Goal: Information Seeking & Learning: Learn about a topic

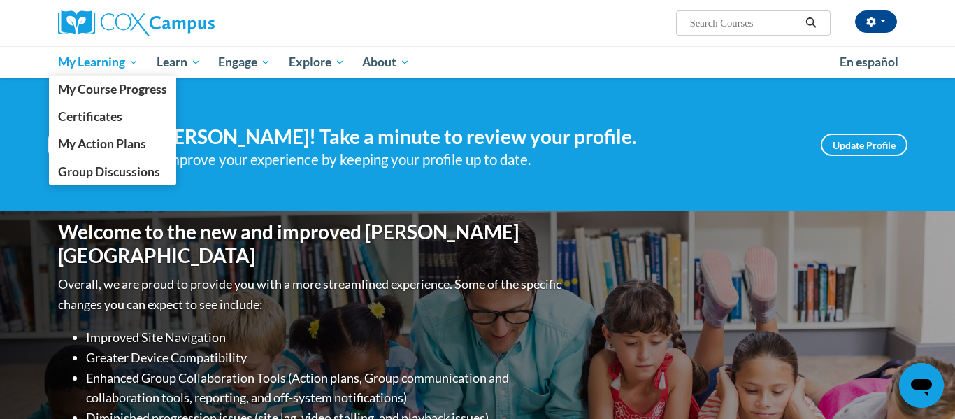
click at [88, 63] on span "My Learning" at bounding box center [98, 62] width 80 height 17
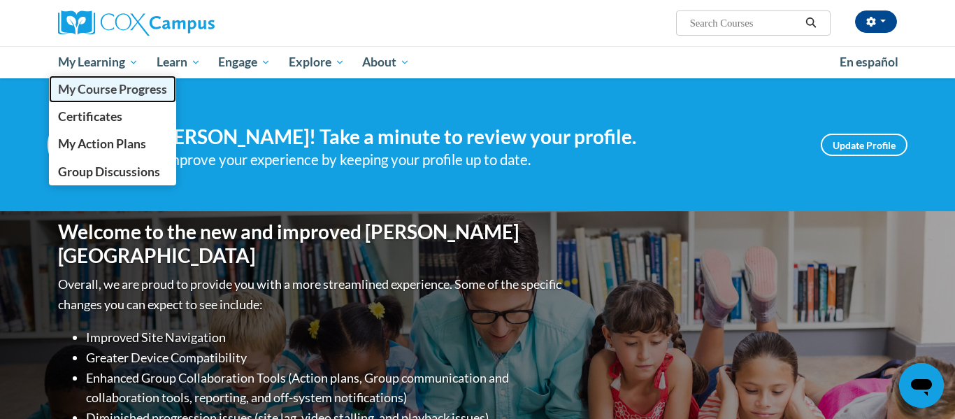
click at [94, 95] on span "My Course Progress" at bounding box center [112, 89] width 109 height 15
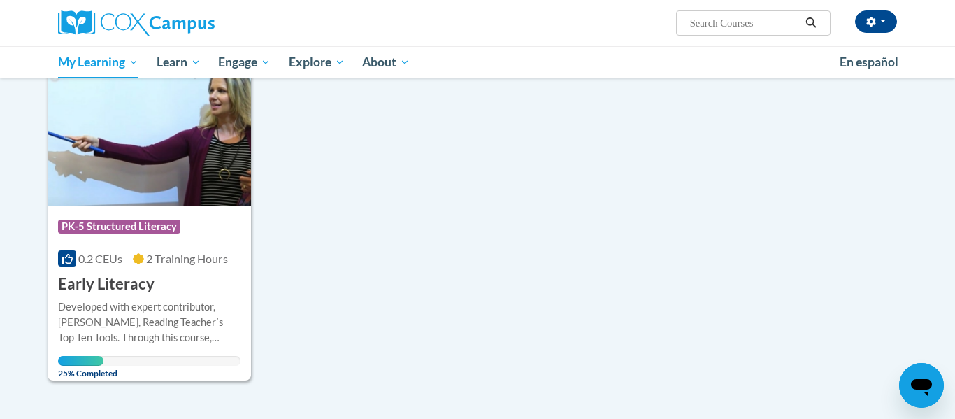
scroll to position [559, 0]
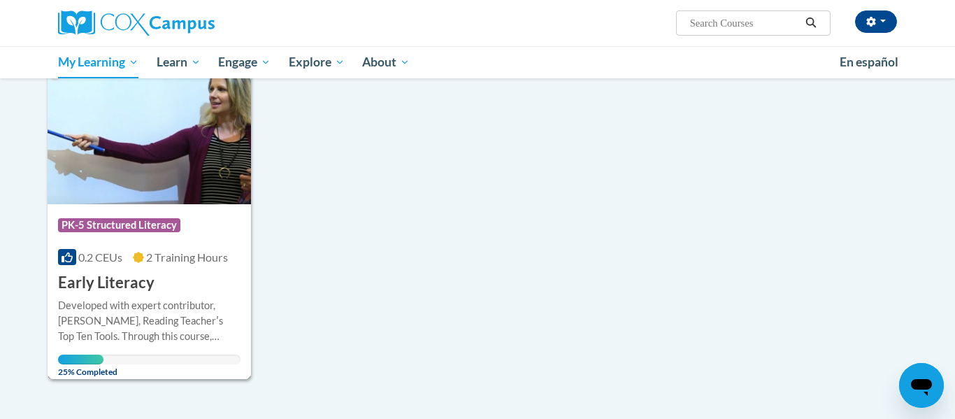
click at [96, 287] on h3 "Early Literacy" at bounding box center [106, 283] width 96 height 22
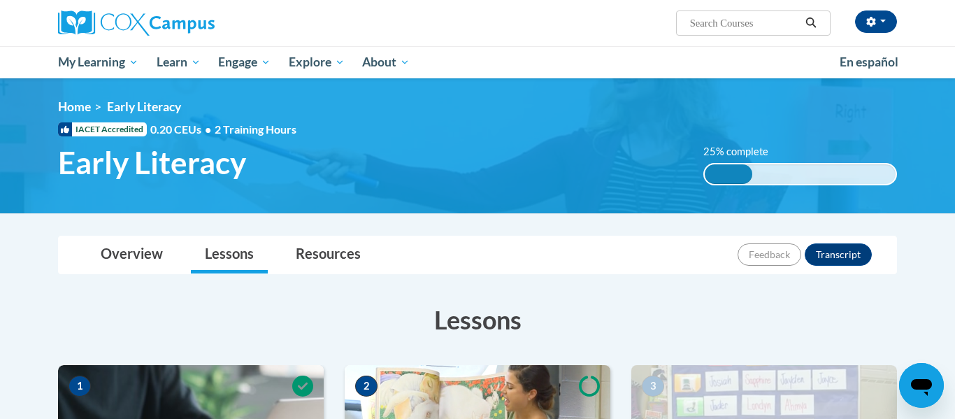
click at [602, 252] on div "Overview Lessons Resources Feedback Transcript" at bounding box center [477, 254] width 816 height 37
click at [954, 304] on html "Melissa McMeans (America/New_York UTC-04:00) My Profile Inbox My Transcripts Lo…" at bounding box center [477, 209] width 955 height 419
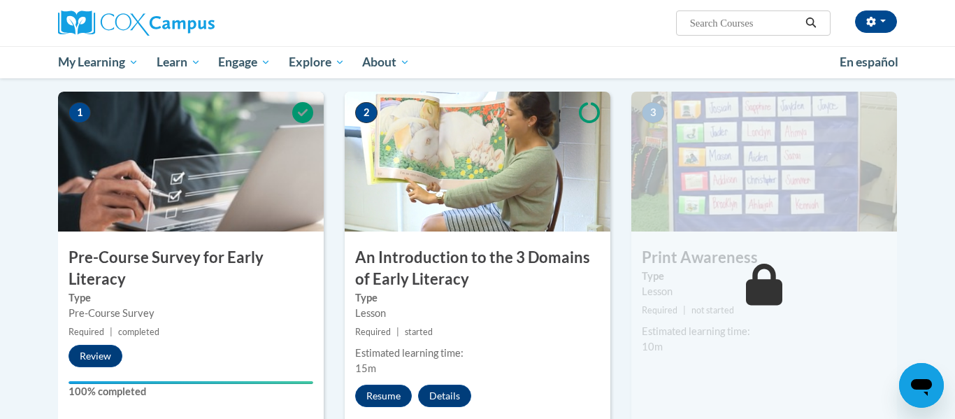
scroll to position [292, 0]
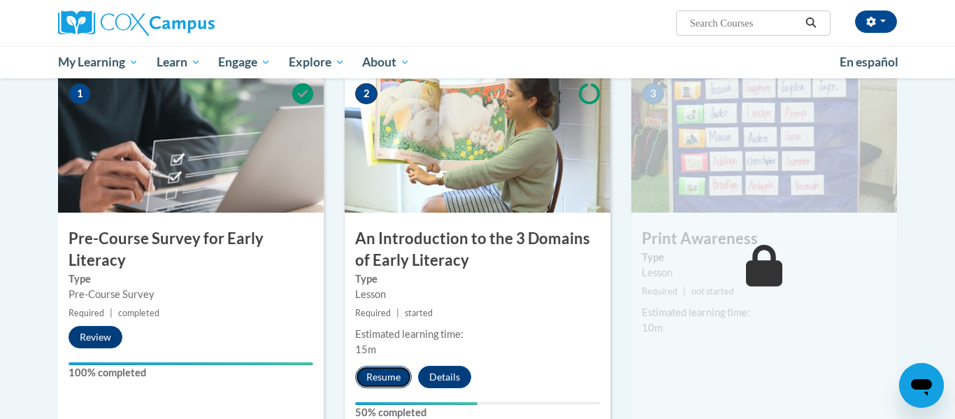
click at [380, 380] on button "Resume" at bounding box center [383, 377] width 57 height 22
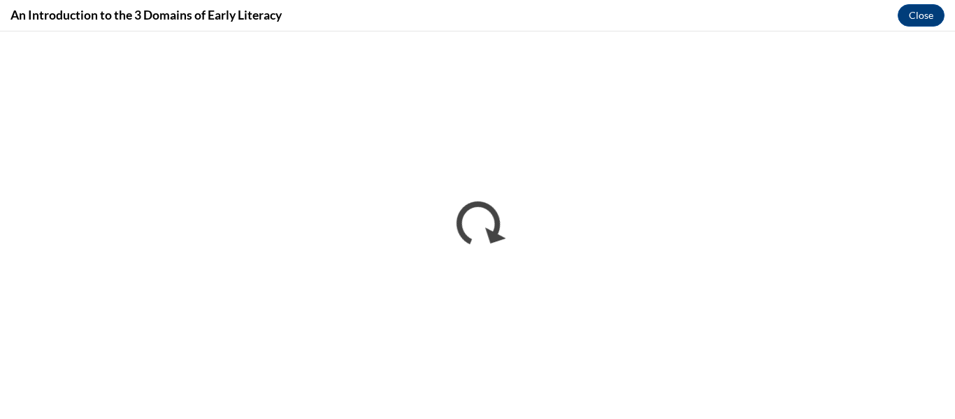
scroll to position [0, 0]
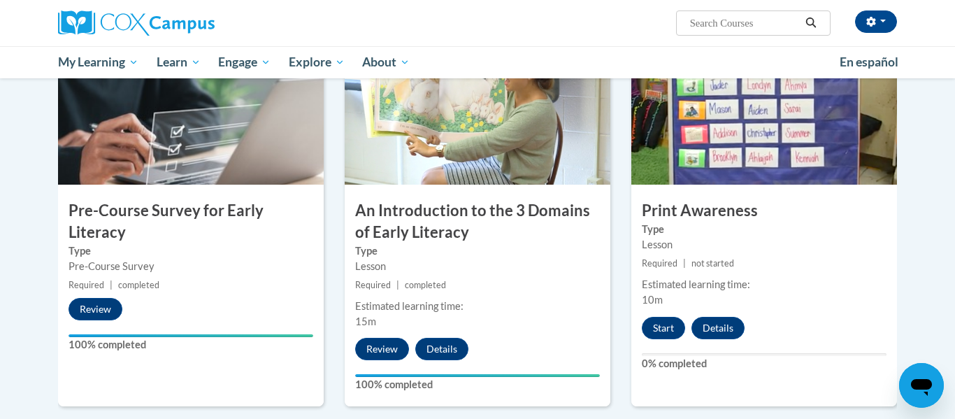
scroll to position [328, 0]
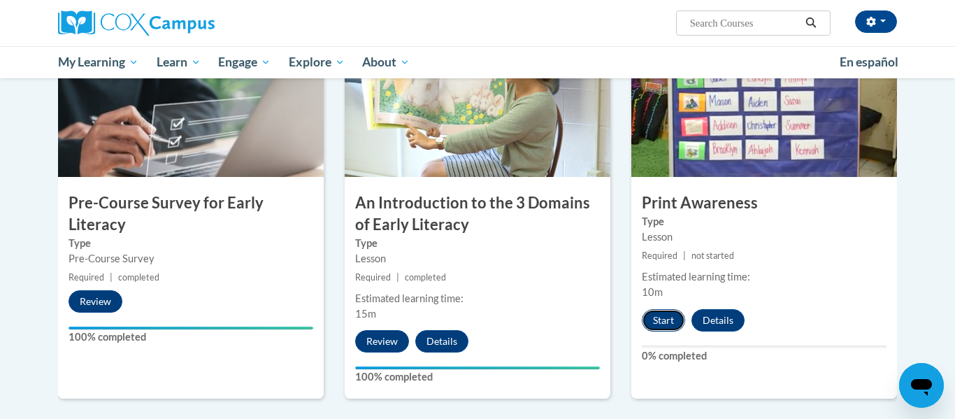
click at [658, 316] on button "Start" at bounding box center [663, 320] width 43 height 22
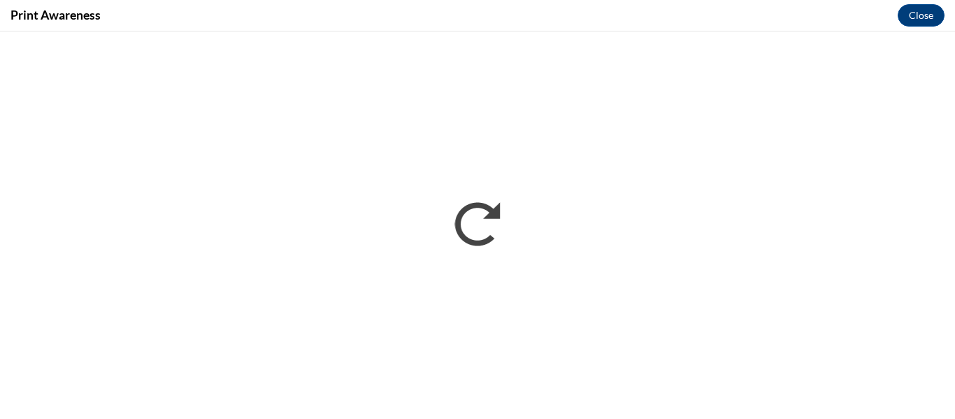
scroll to position [0, 0]
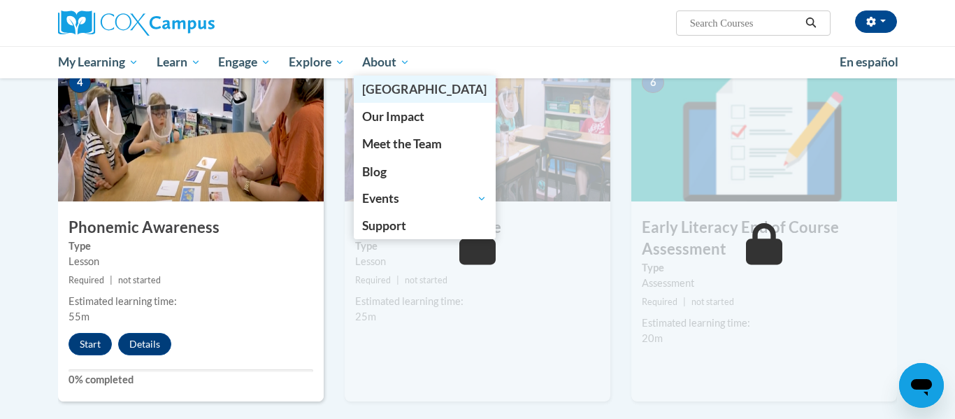
scroll to position [690, 0]
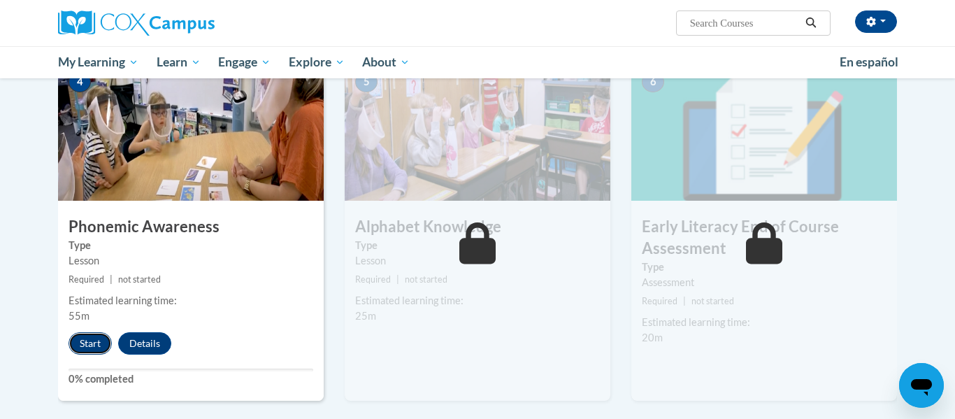
click at [95, 342] on button "Start" at bounding box center [90, 343] width 43 height 22
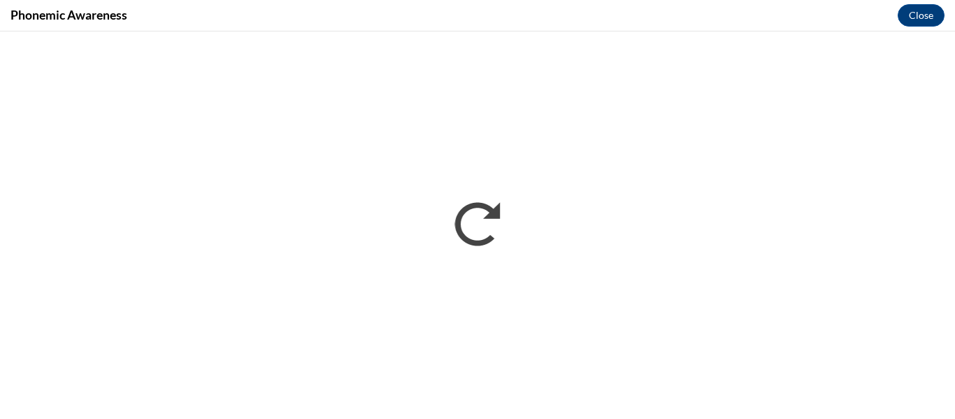
scroll to position [0, 0]
